Goal: Find specific page/section: Find specific page/section

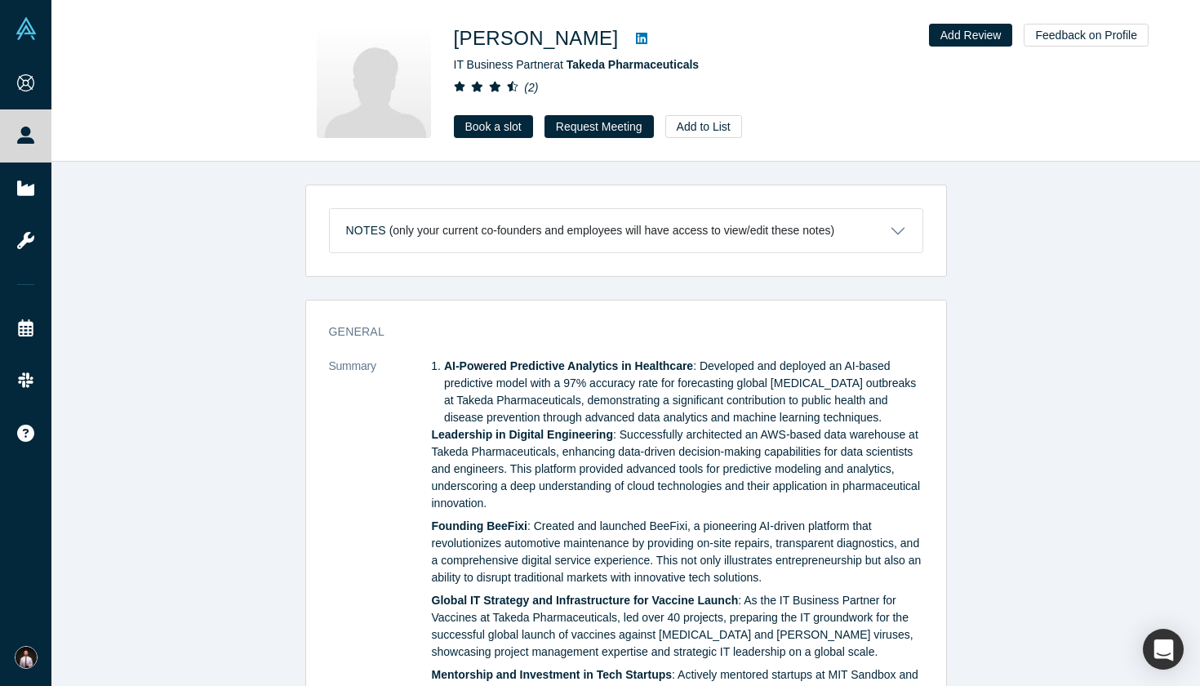
scroll to position [184, 0]
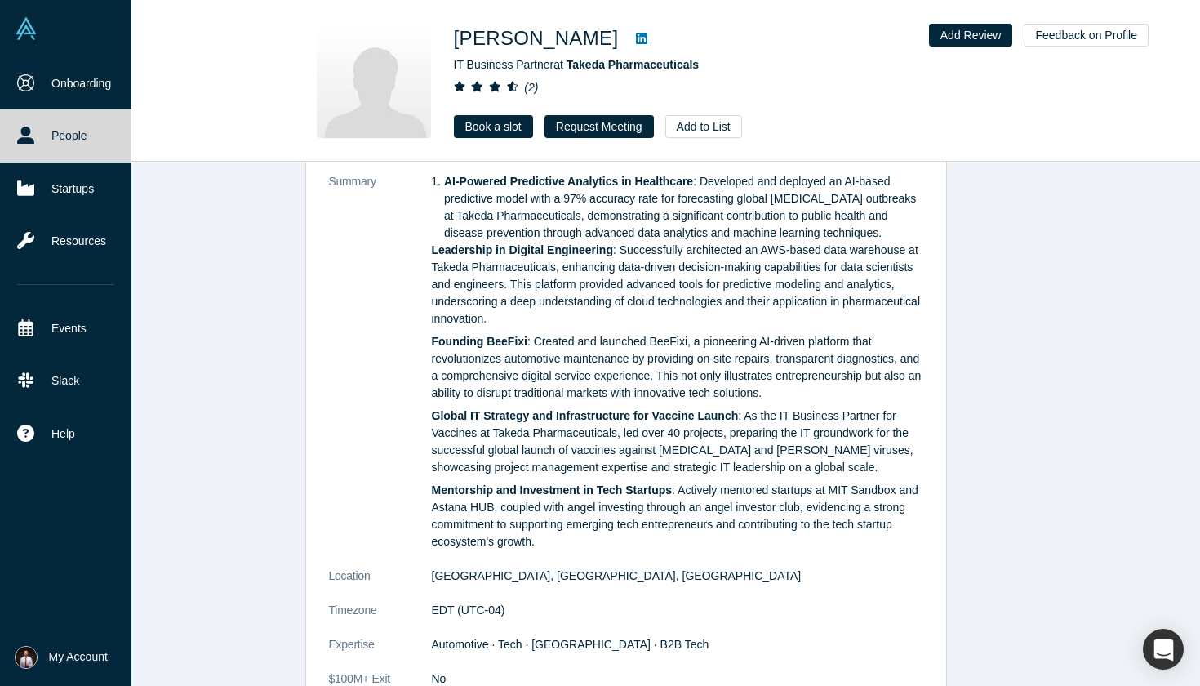
click at [34, 34] on img at bounding box center [26, 28] width 23 height 23
